Goal: Obtain resource: Download file/media

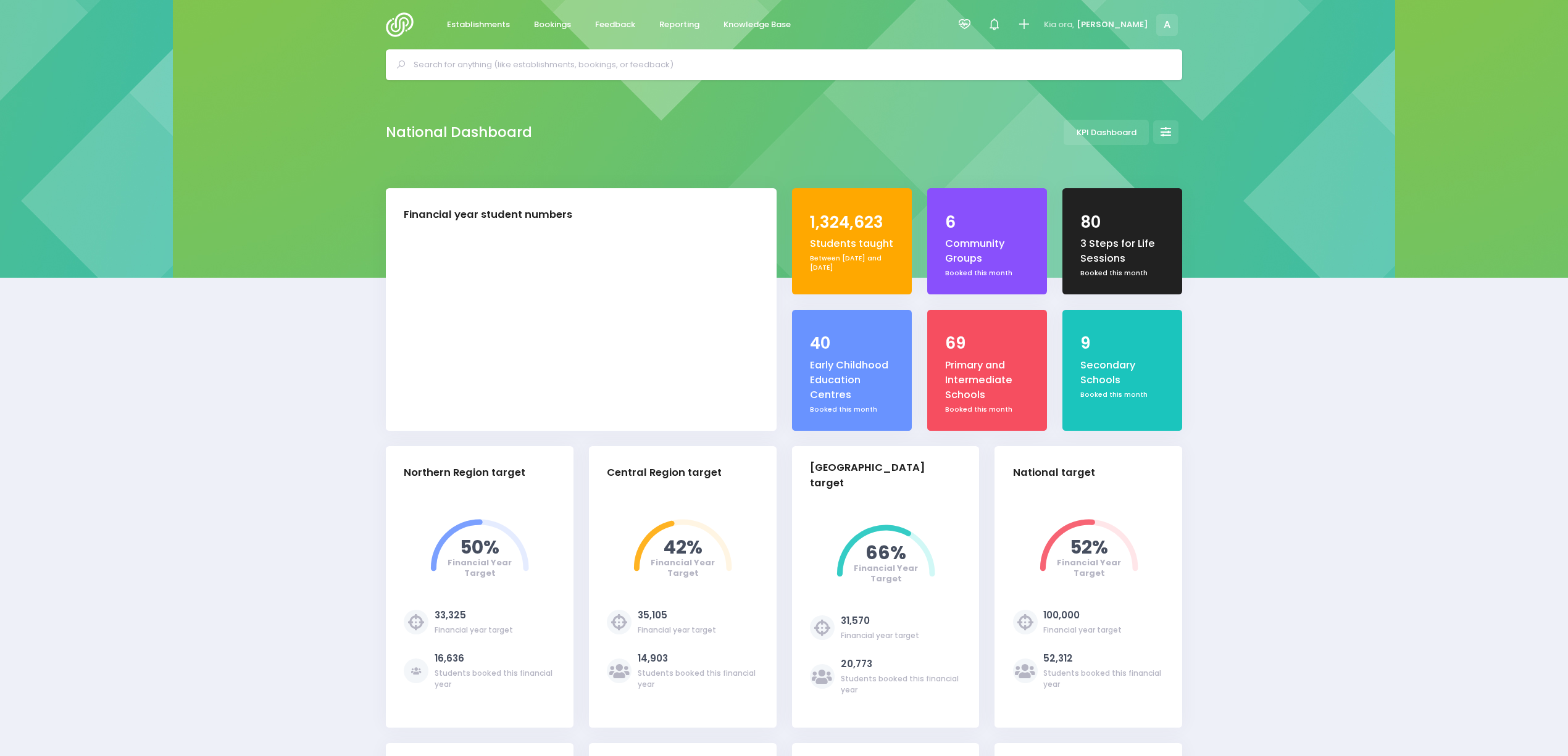
select select "5"
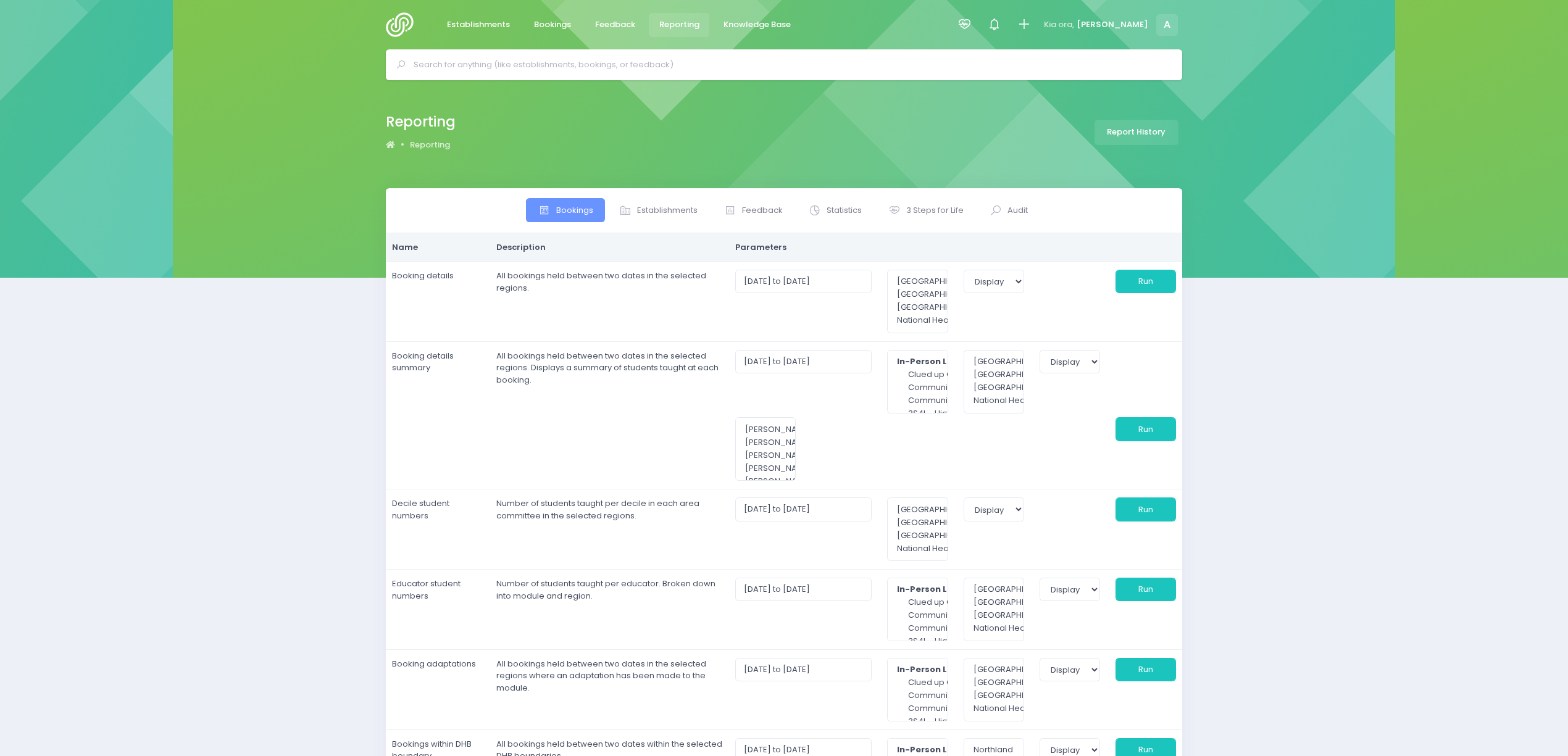
select select
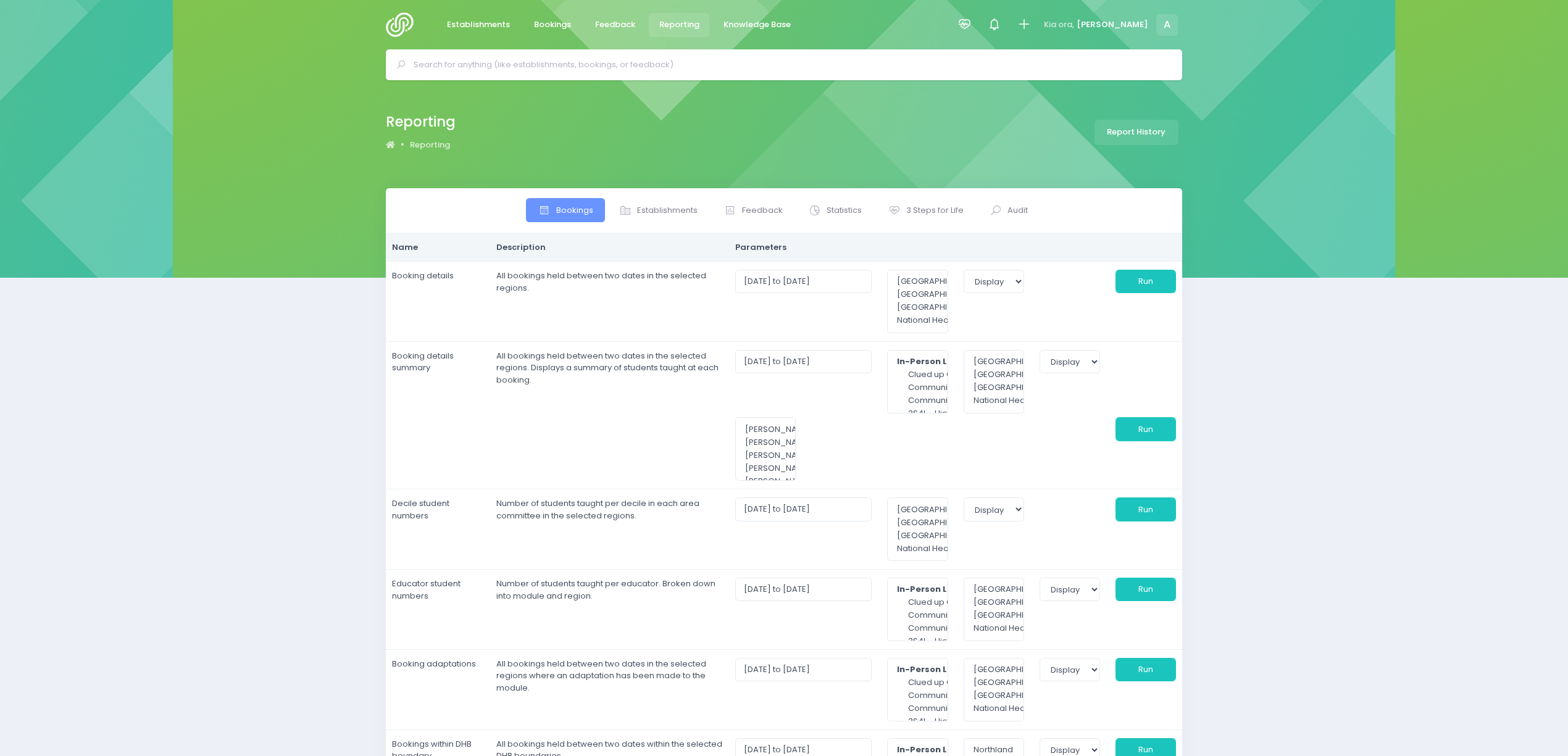
select select
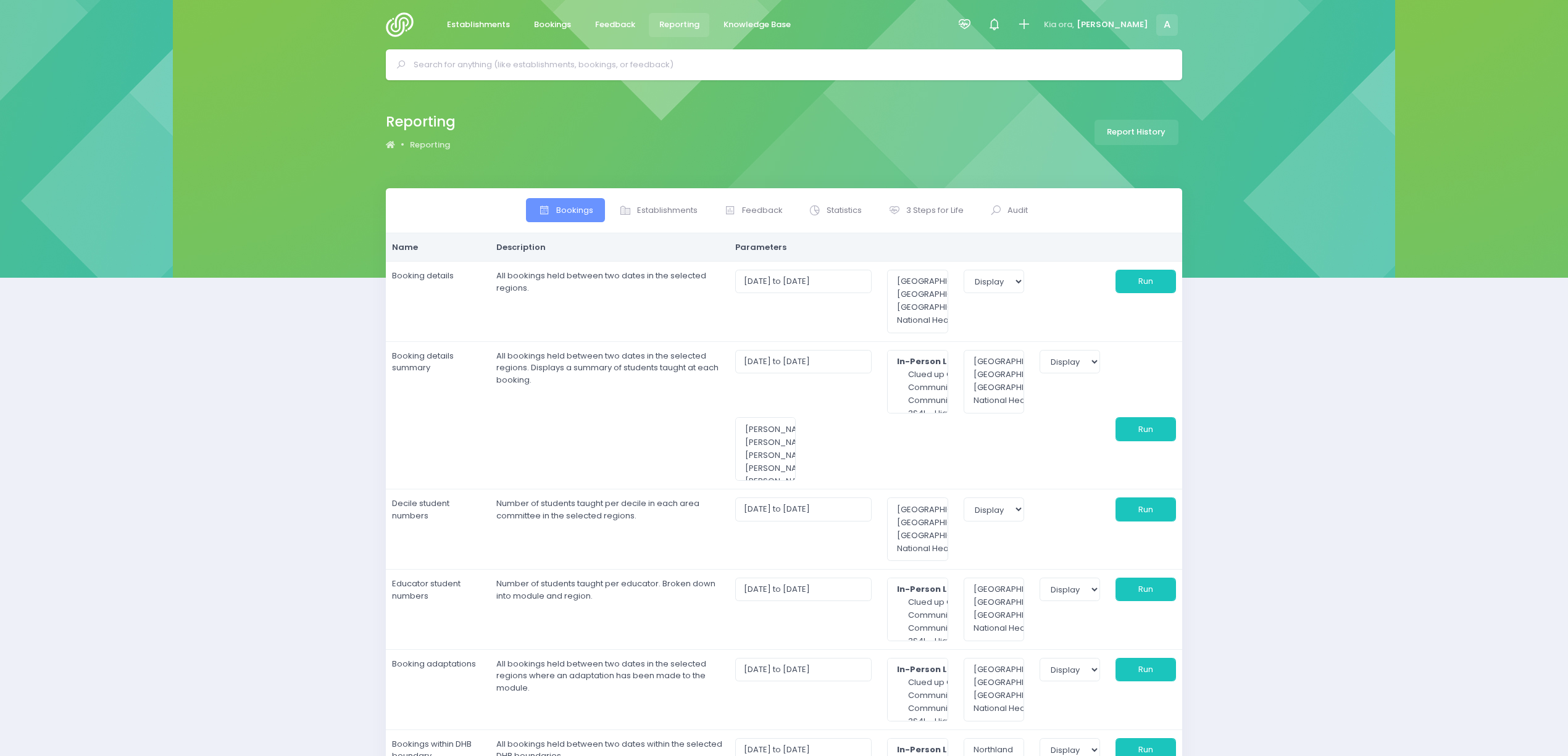
select select
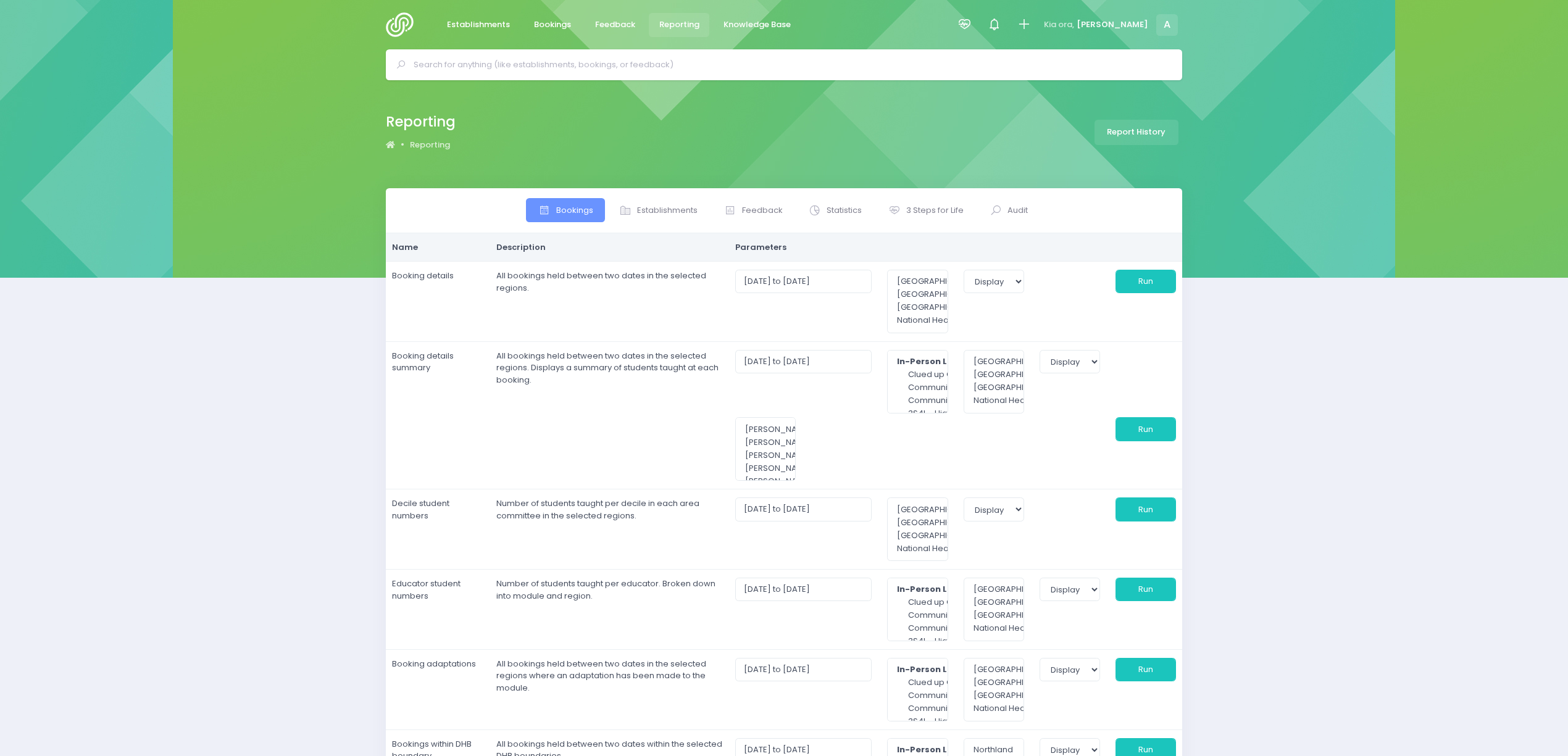
select select
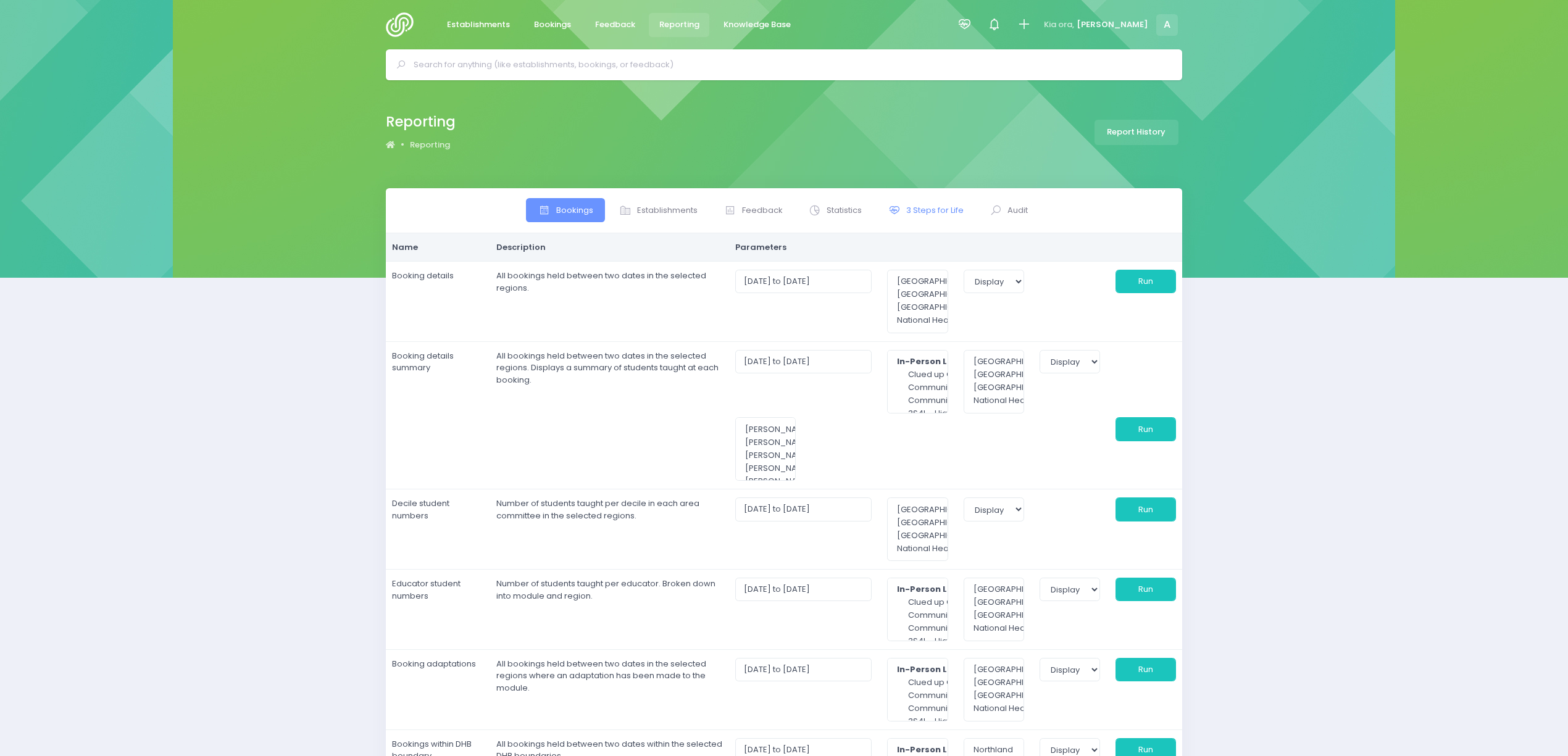
select select
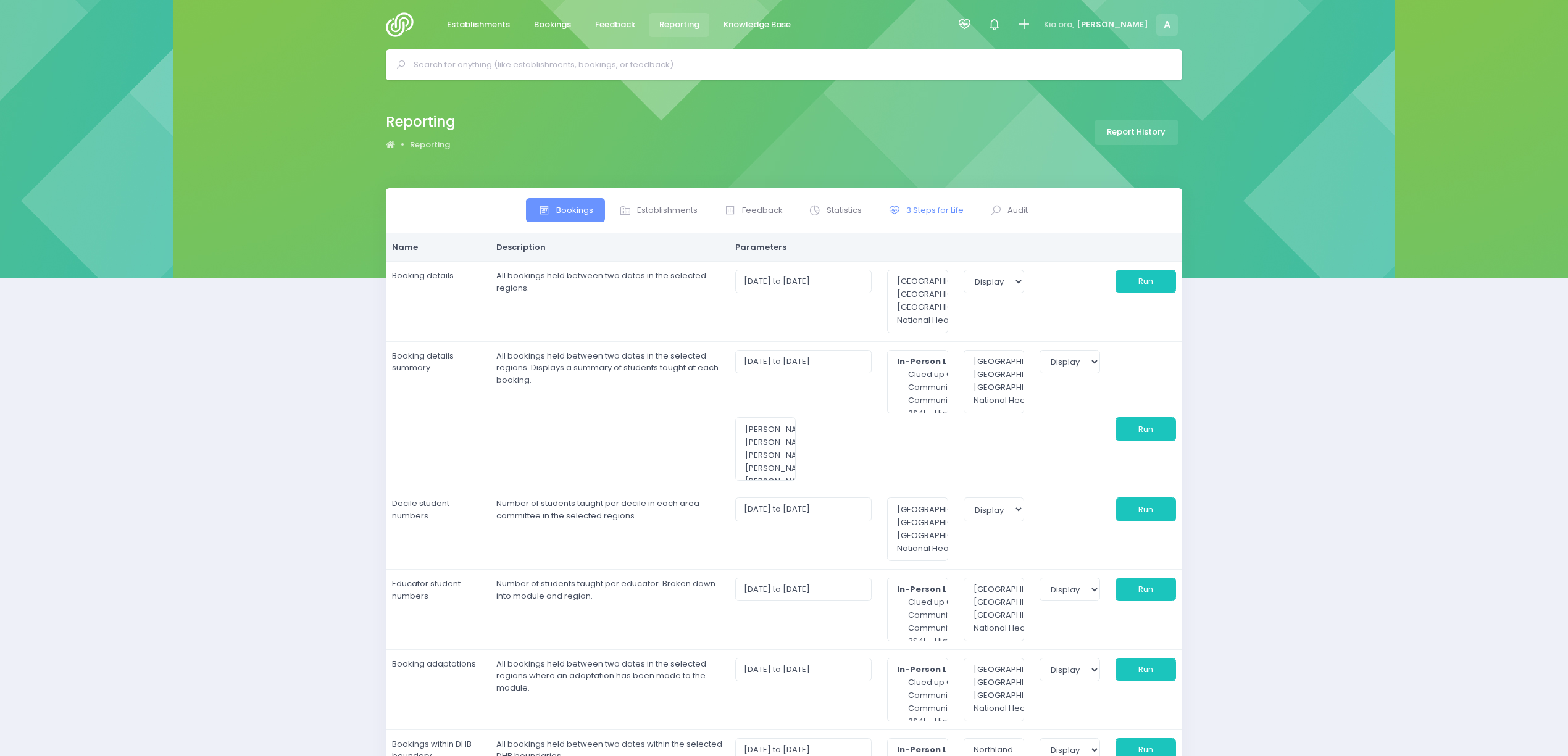
select select
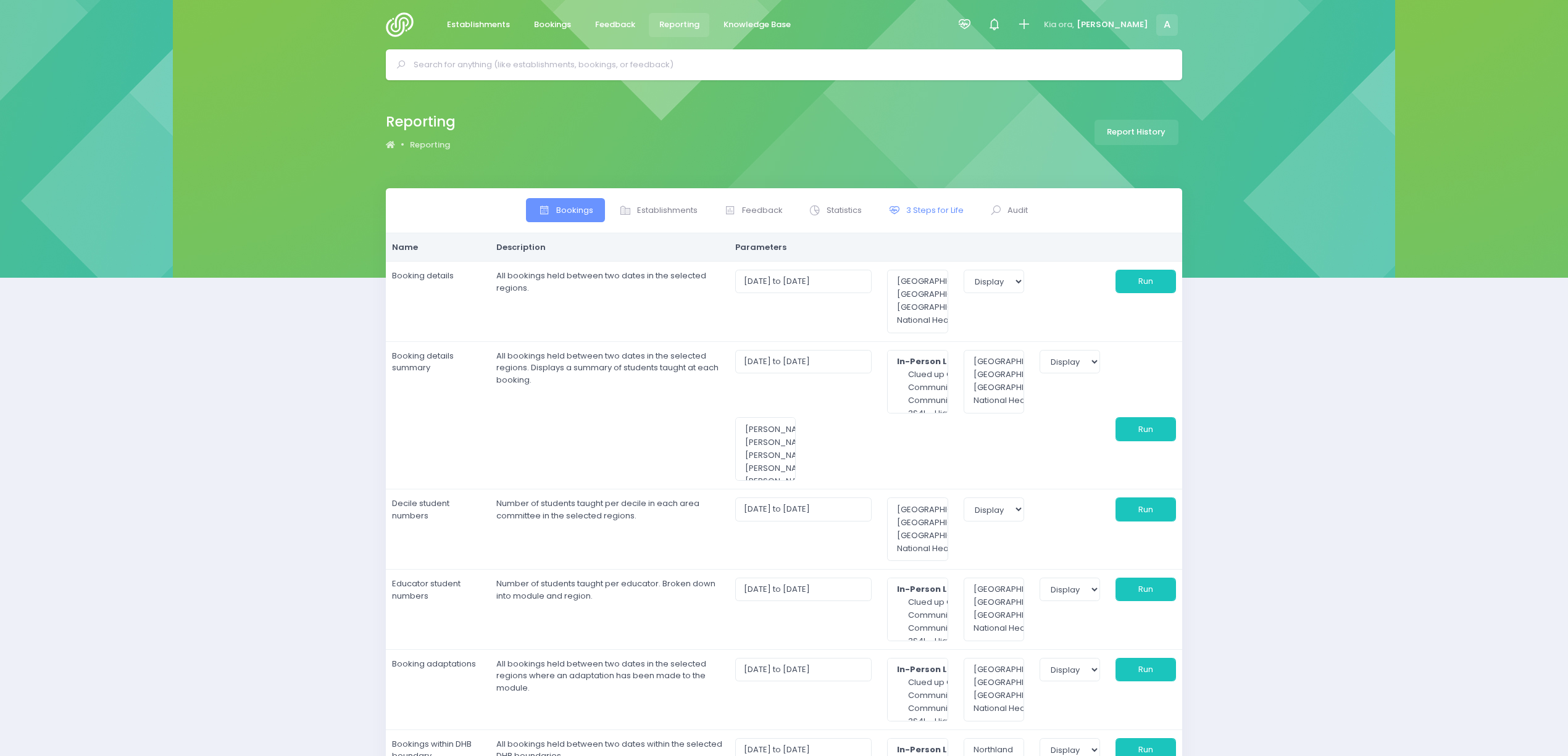
select select
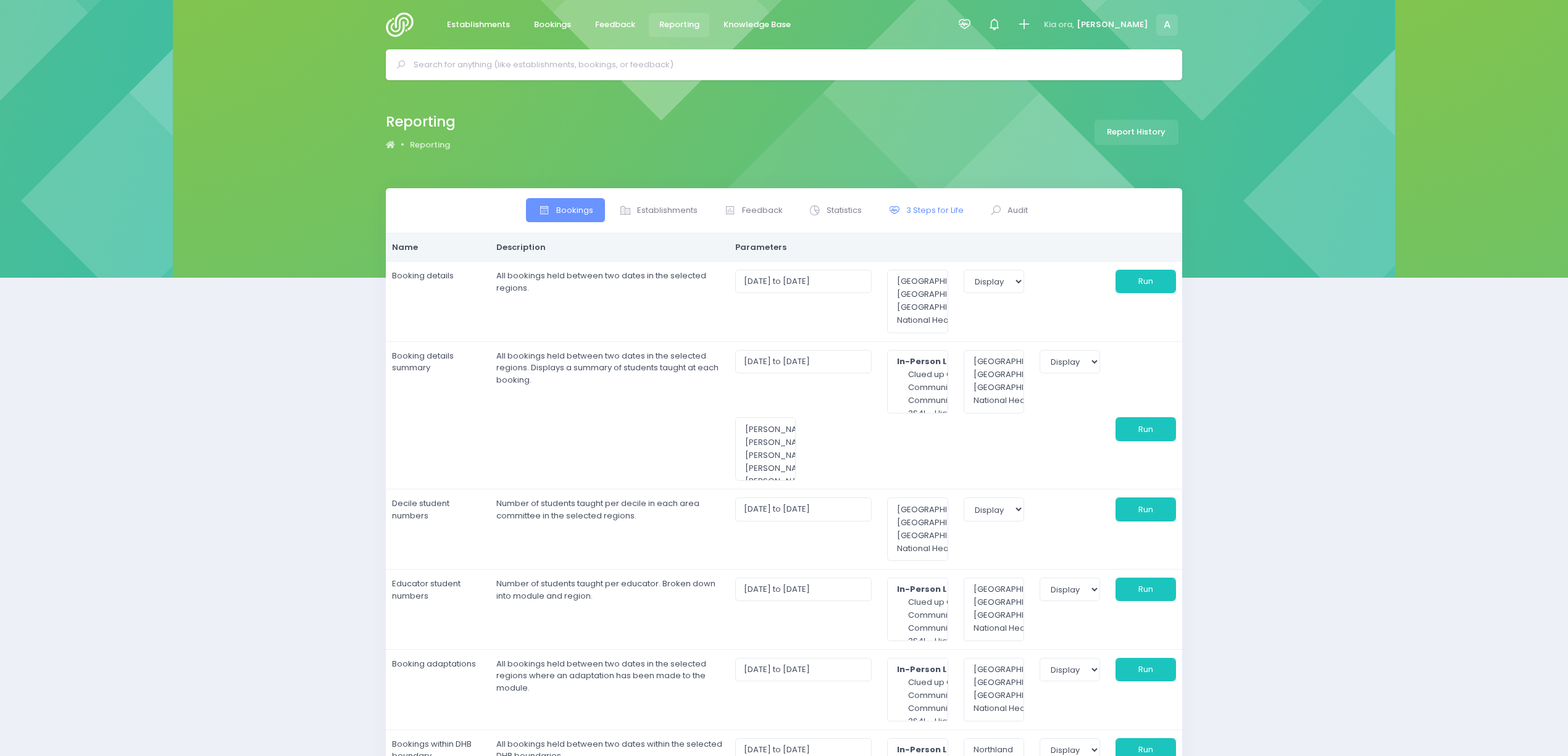
select select
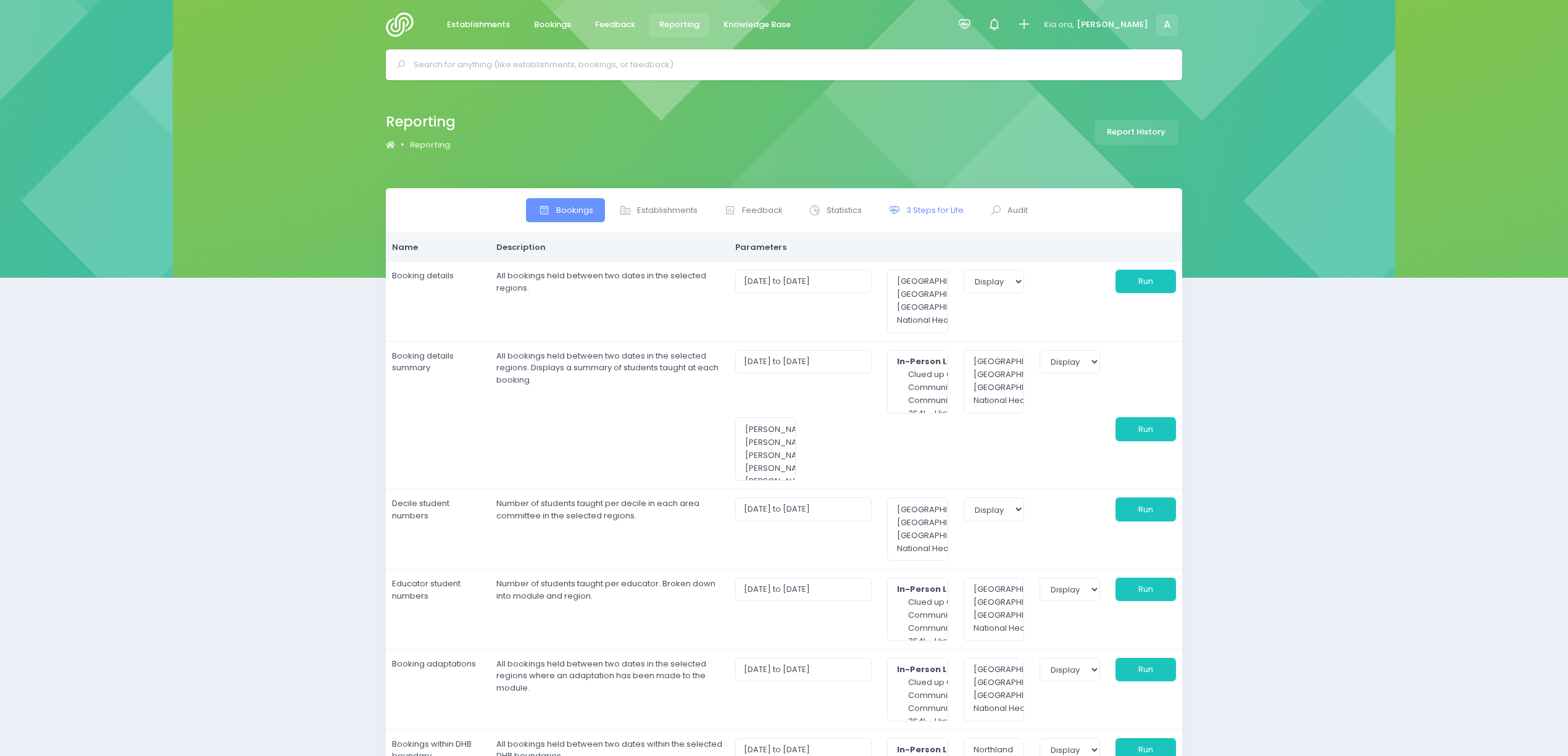
select select
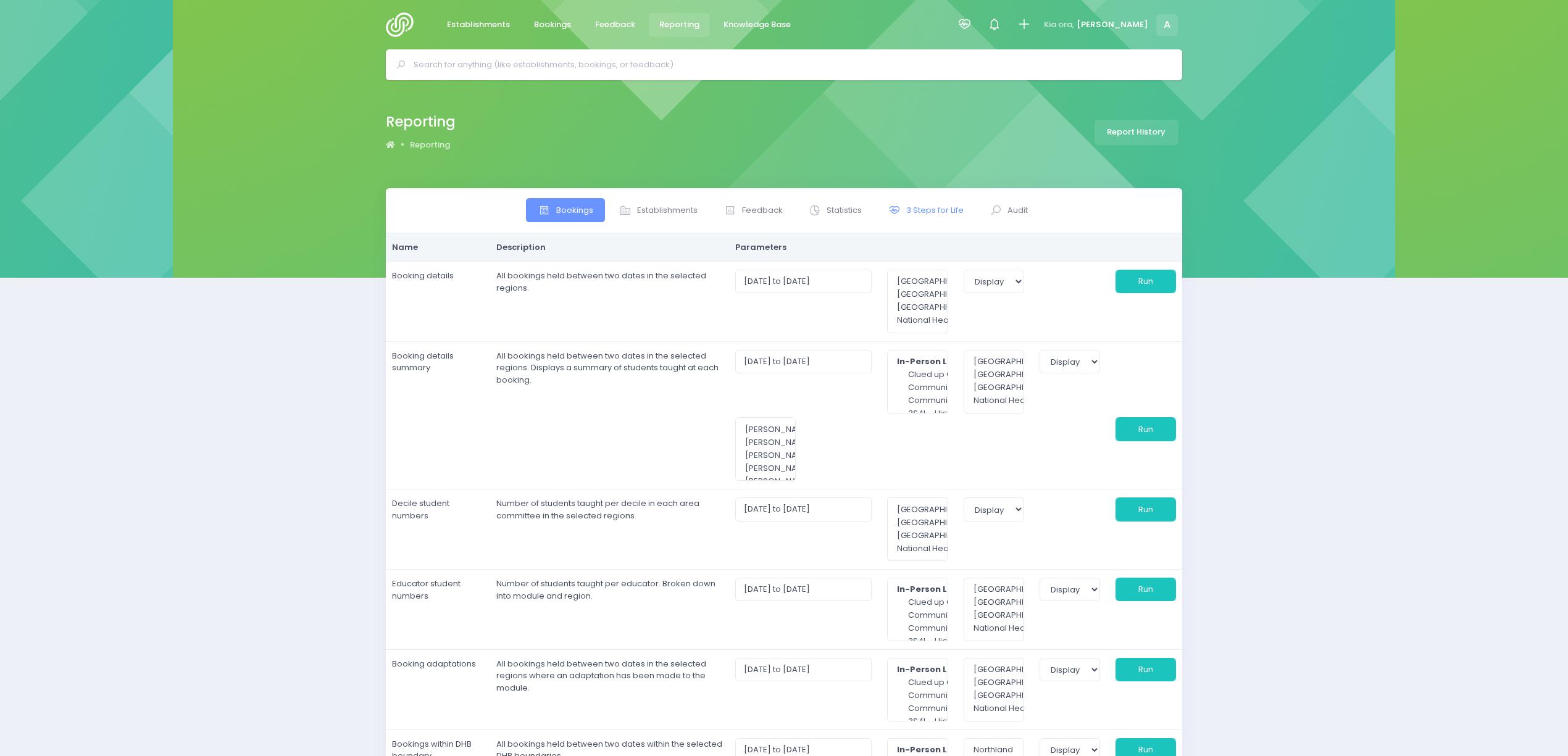
select select
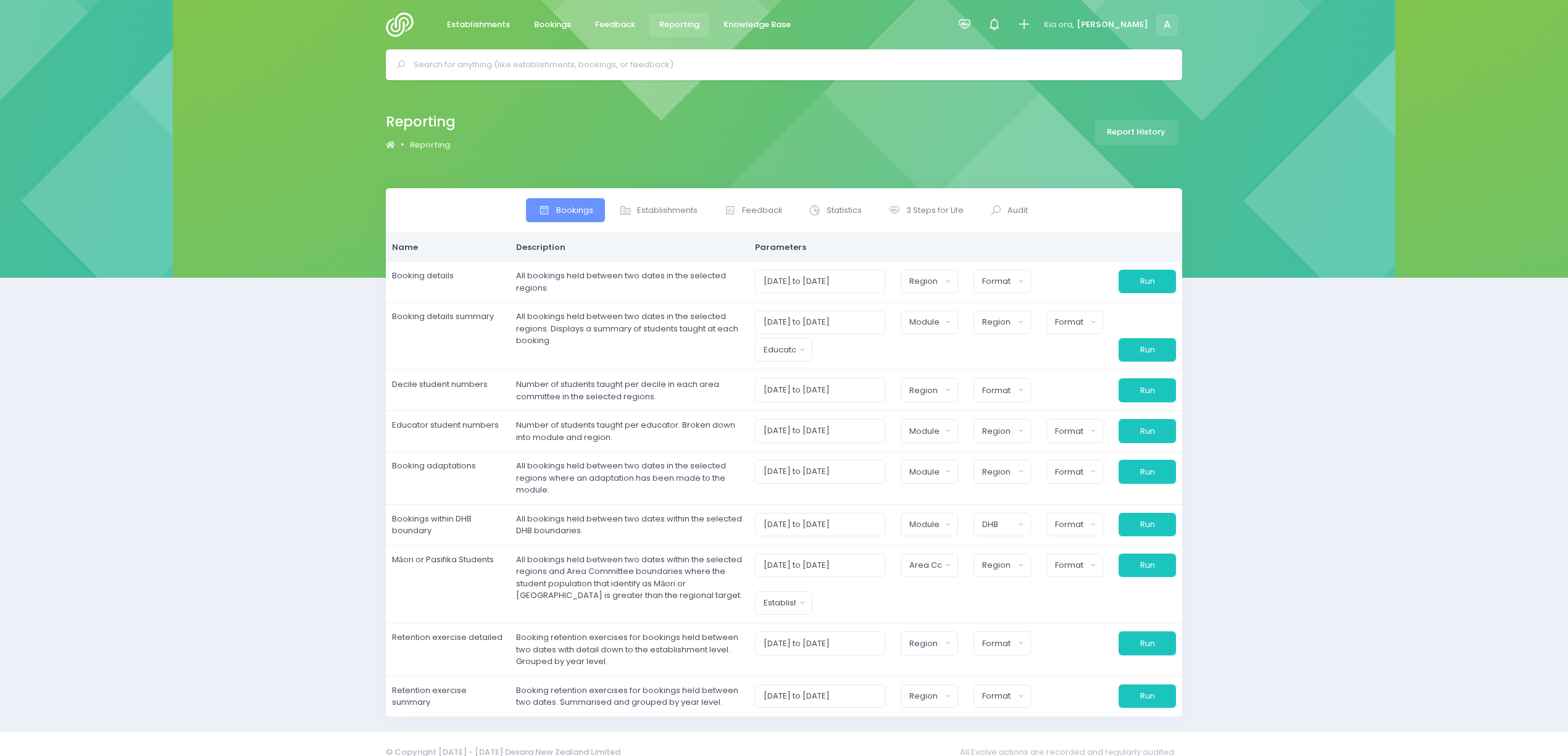
click at [942, 196] on div "Bookings Establishments Feedback Statistics Audit" at bounding box center [783, 211] width 796 height 45
click at [929, 208] on span "3 Steps for Life" at bounding box center [934, 210] width 57 height 12
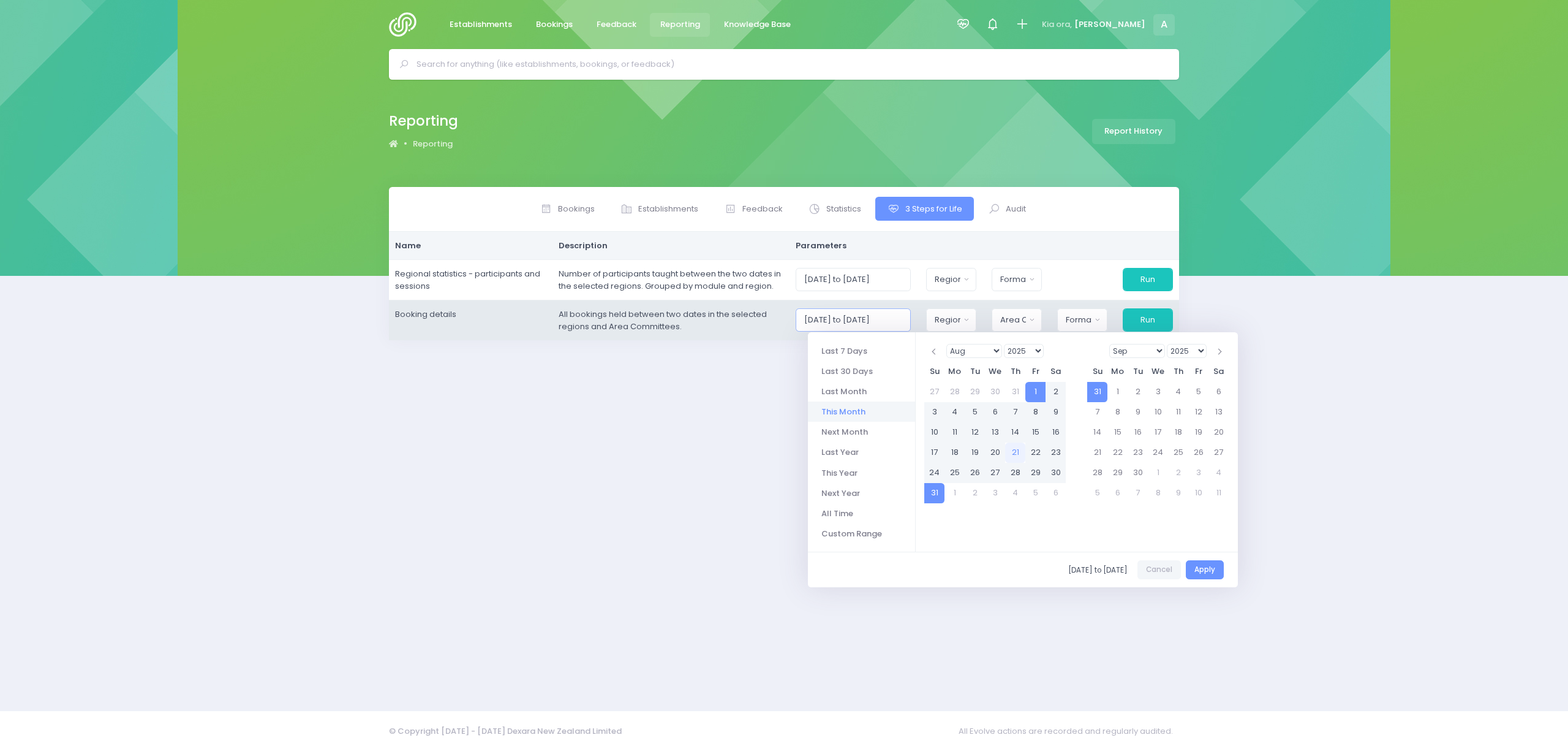
click at [853, 319] on input "[DATE] to [DATE]" at bounding box center [853, 320] width 116 height 23
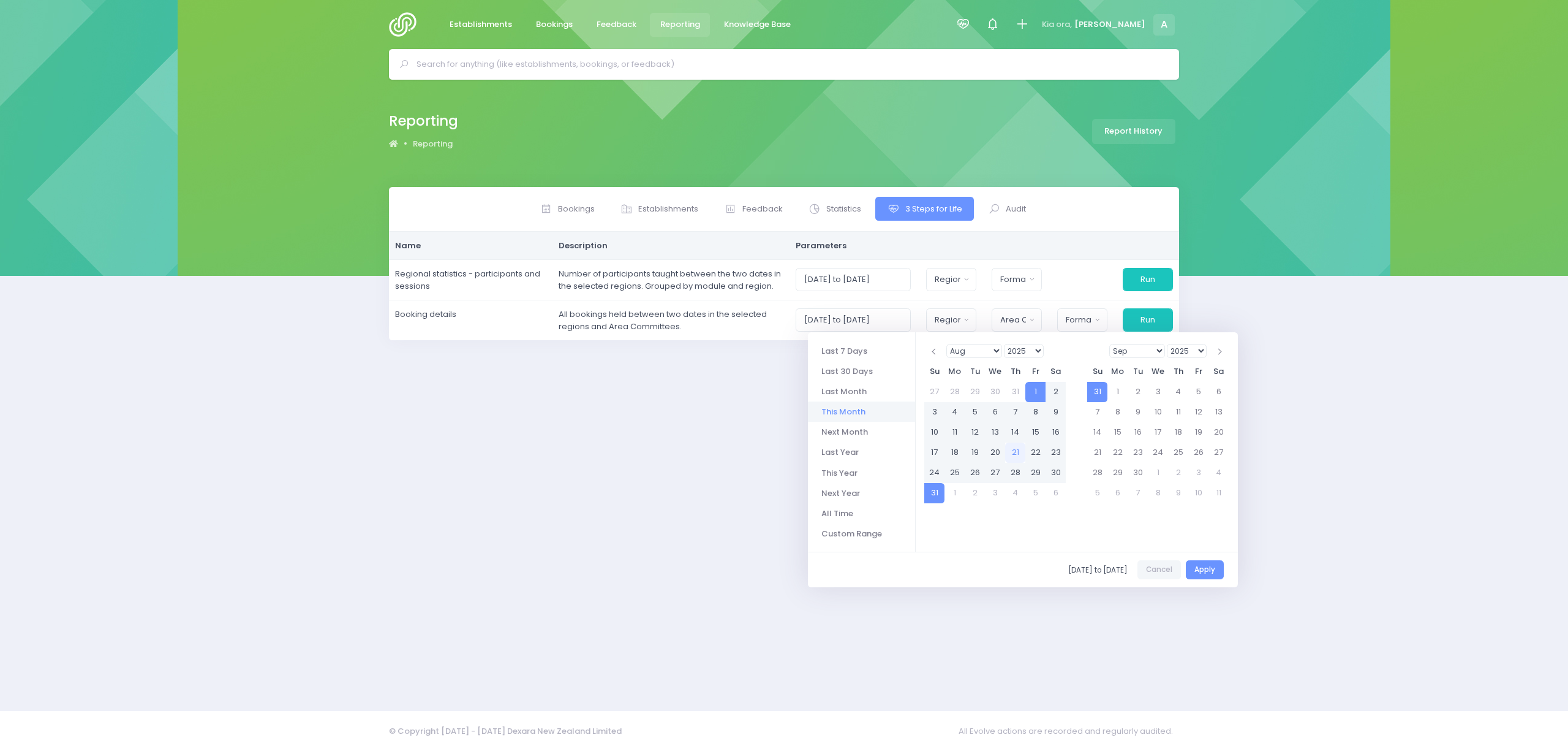
click at [854, 436] on li "Next Month" at bounding box center [861, 431] width 107 height 20
type input "[DATE] to [DATE]"
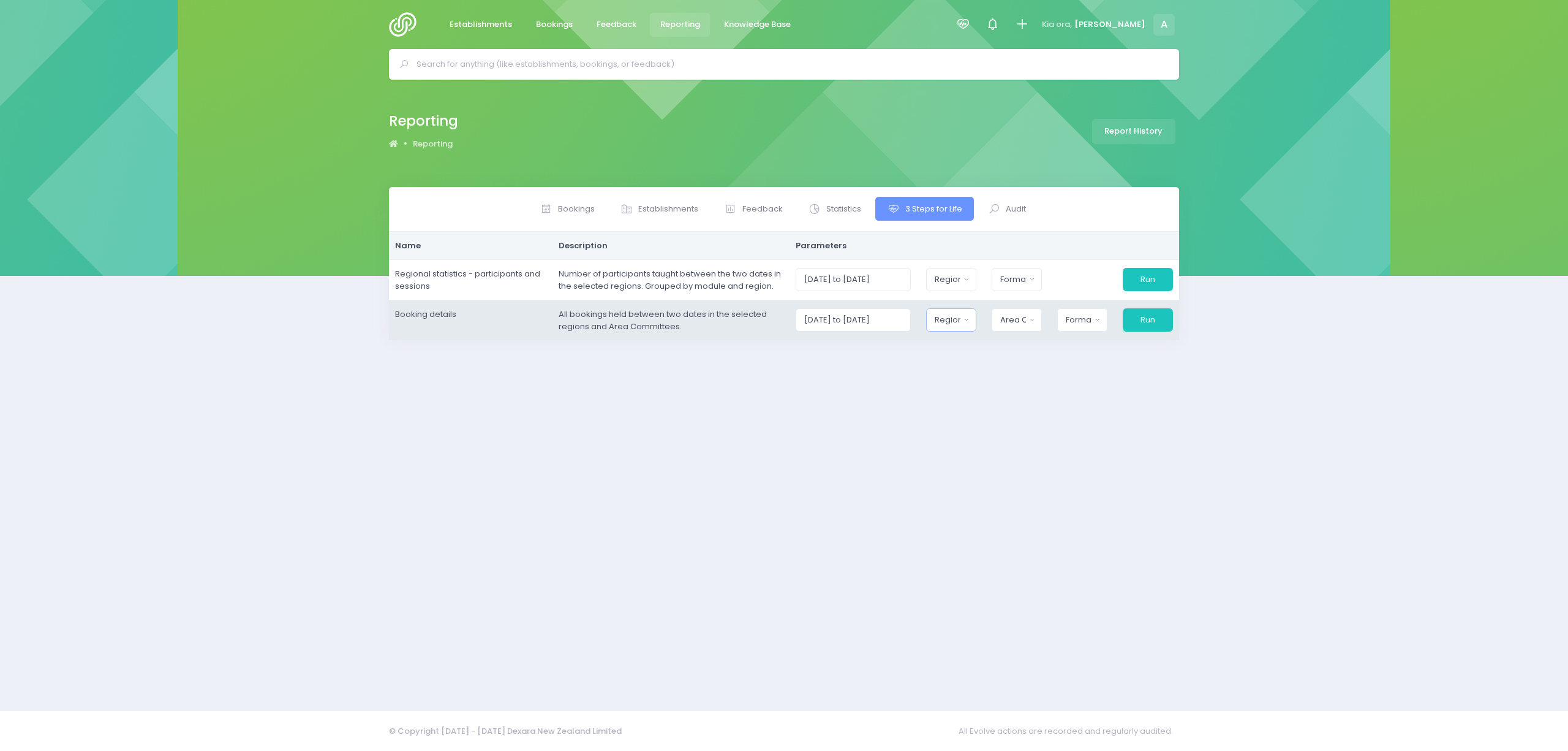
click at [950, 327] on button "Region" at bounding box center [951, 320] width 50 height 23
click at [969, 353] on button "Select All" at bounding box center [964, 353] width 56 height 20
select select "Northern"
click at [1023, 316] on div "Area Committee" at bounding box center [1010, 319] width 27 height 12
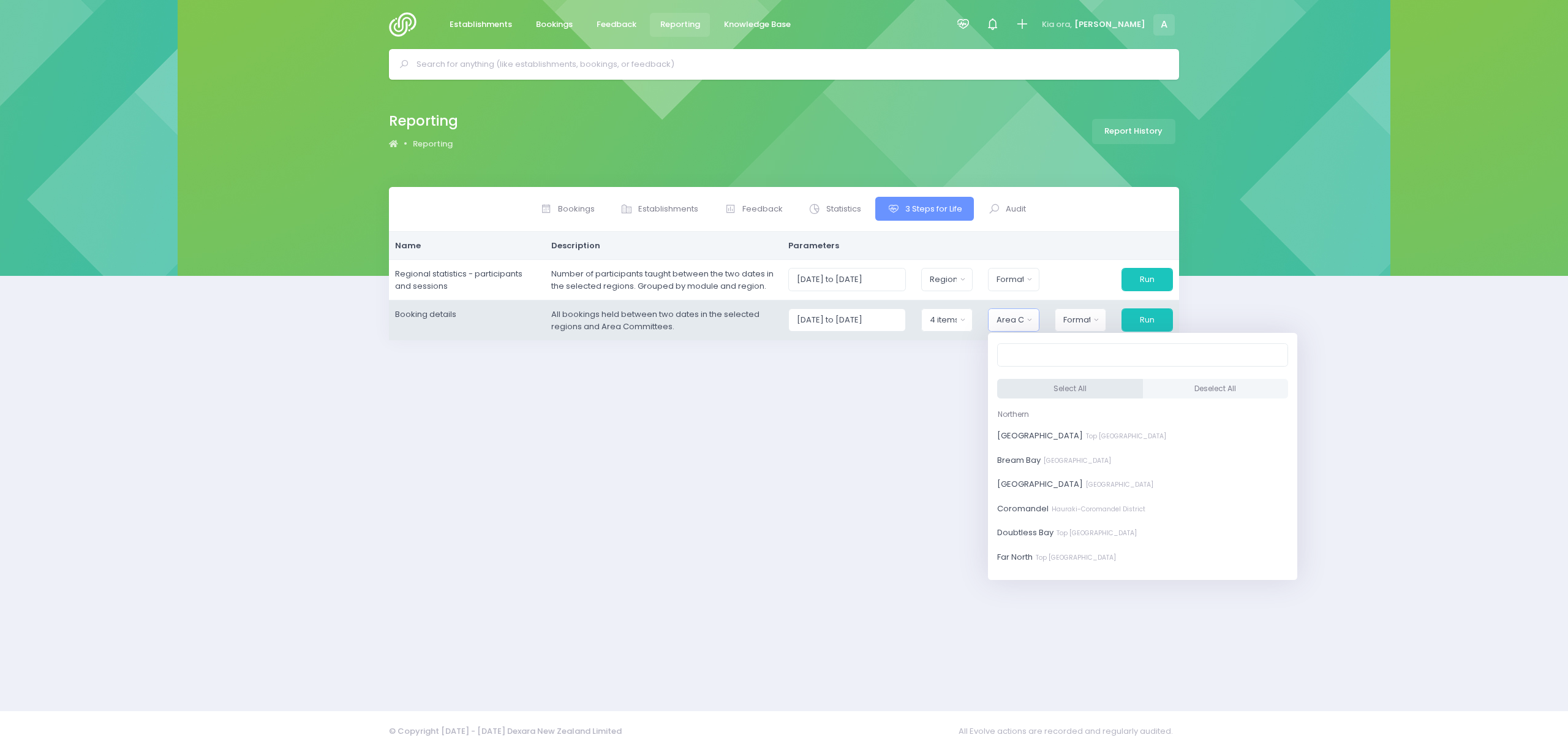
drag, startPoint x: 1039, startPoint y: 390, endPoint x: 1078, endPoint y: 346, distance: 58.8
click at [1037, 390] on button "Select All" at bounding box center [1070, 388] width 146 height 20
select select "[GEOGRAPHIC_DATA]"
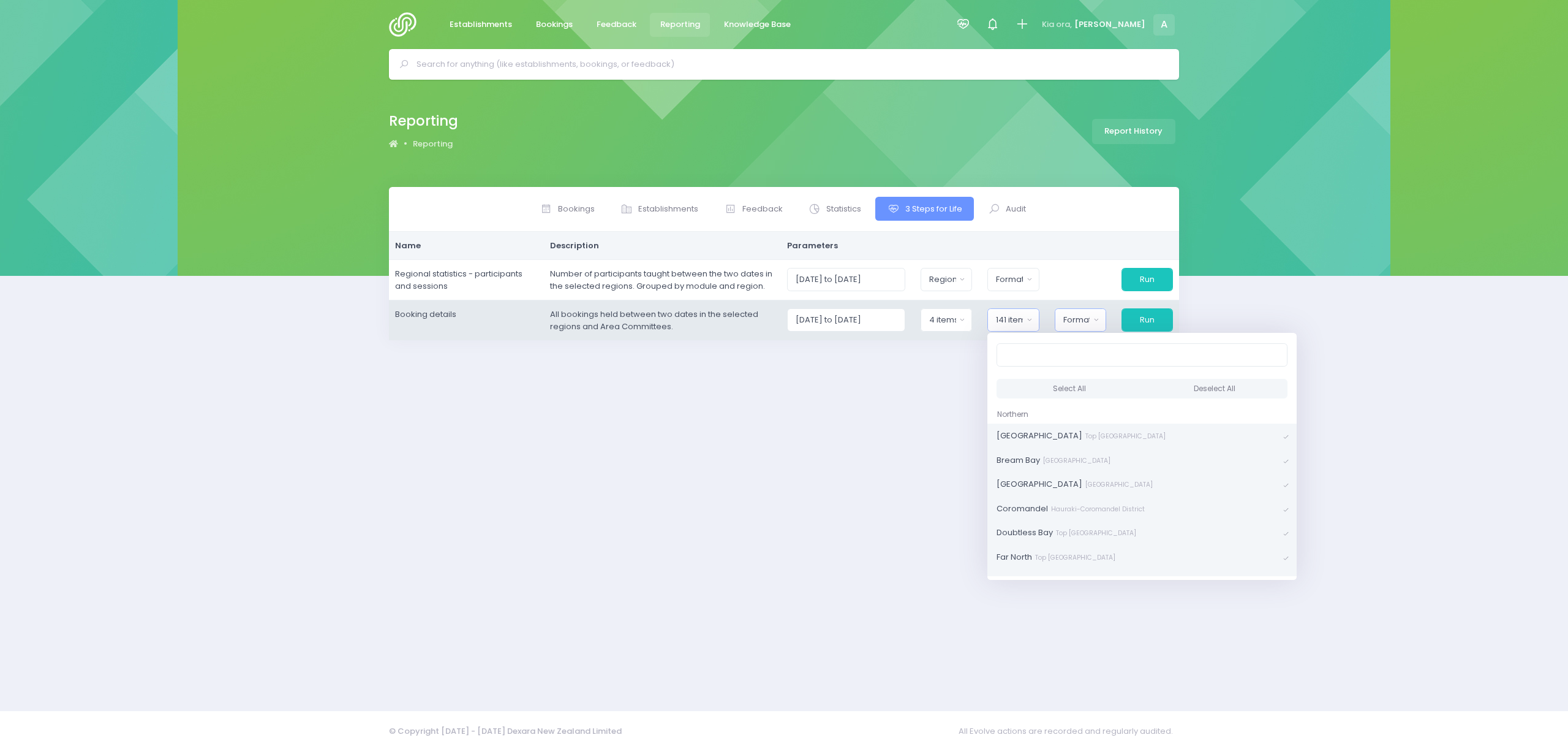
click at [1072, 321] on div "Format" at bounding box center [1077, 319] width 27 height 12
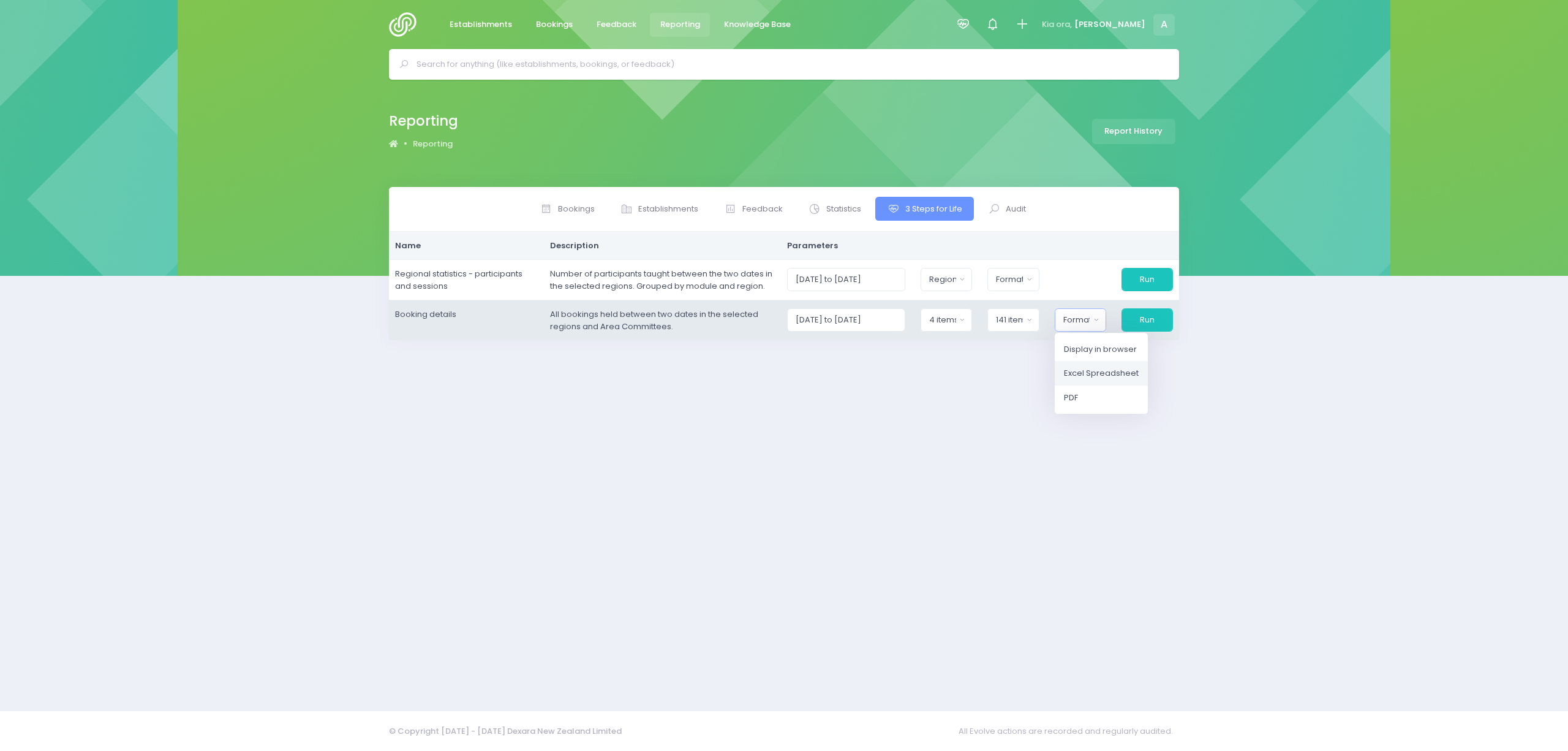
click at [1083, 378] on span "Excel Spreadsheet" at bounding box center [1101, 372] width 75 height 12
select select "excel"
click at [1138, 322] on button "Run" at bounding box center [1146, 320] width 53 height 23
